Goal: Task Accomplishment & Management: Use online tool/utility

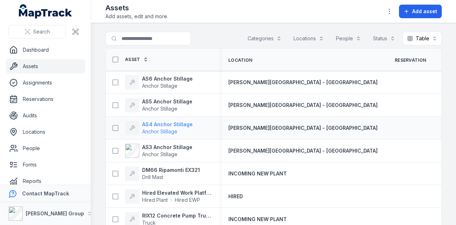
click at [167, 124] on strong "AS4 Anchor Stillage" at bounding box center [167, 124] width 51 height 7
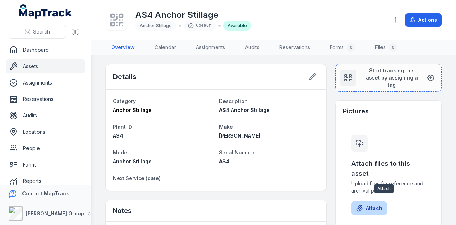
click at [375, 204] on button "Attach" at bounding box center [369, 208] width 36 height 14
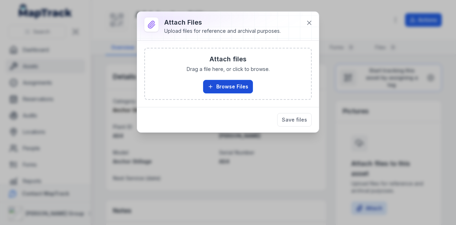
click at [224, 91] on button "Browse Files" at bounding box center [228, 87] width 50 height 14
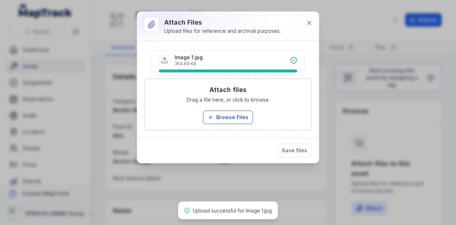
click at [313, 151] on div "Save files" at bounding box center [228, 149] width 182 height 25
click at [306, 151] on button "Save files" at bounding box center [294, 150] width 35 height 14
